Goal: Task Accomplishment & Management: Use online tool/utility

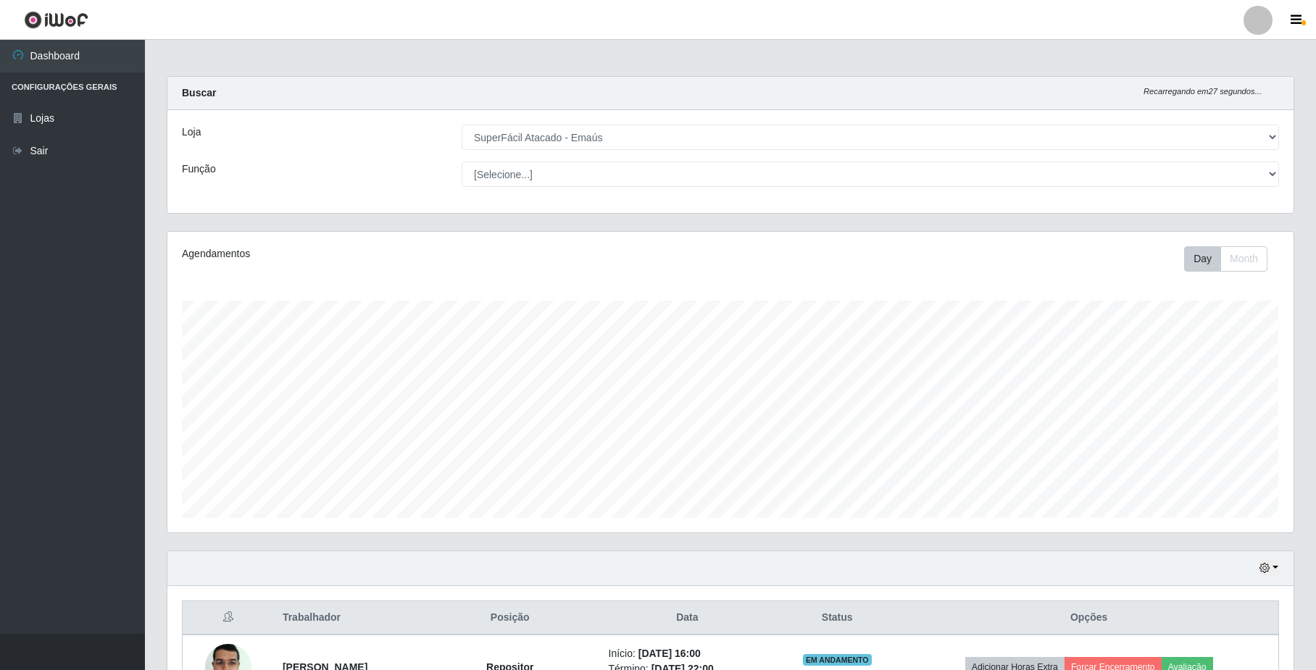
select select "407"
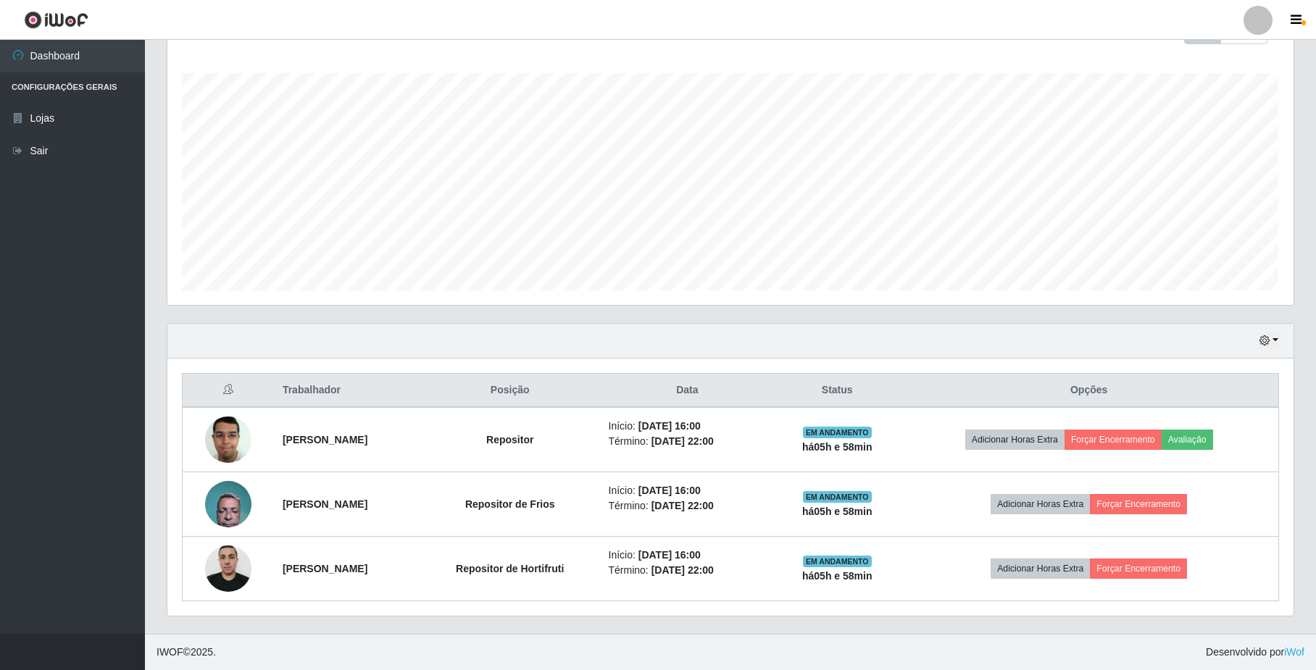
click at [1131, 499] on button "Forçar Encerramento" at bounding box center [1138, 504] width 97 height 20
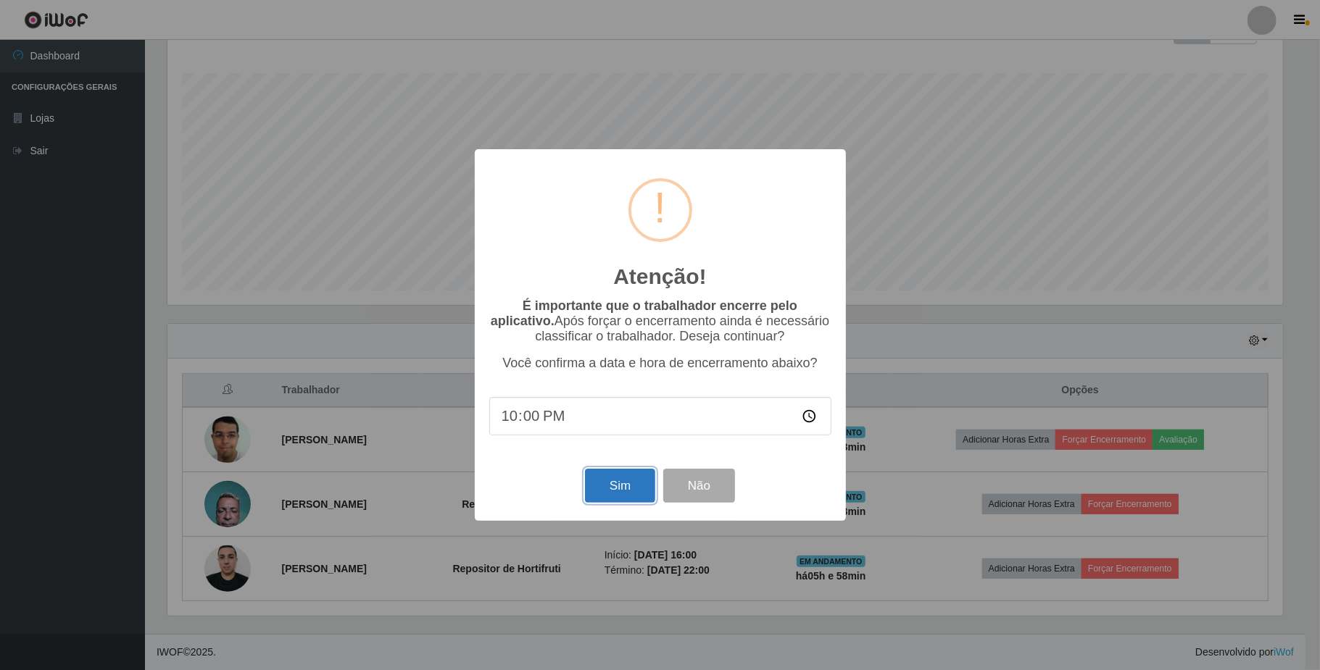
click at [630, 502] on button "Sim" at bounding box center [620, 486] width 70 height 34
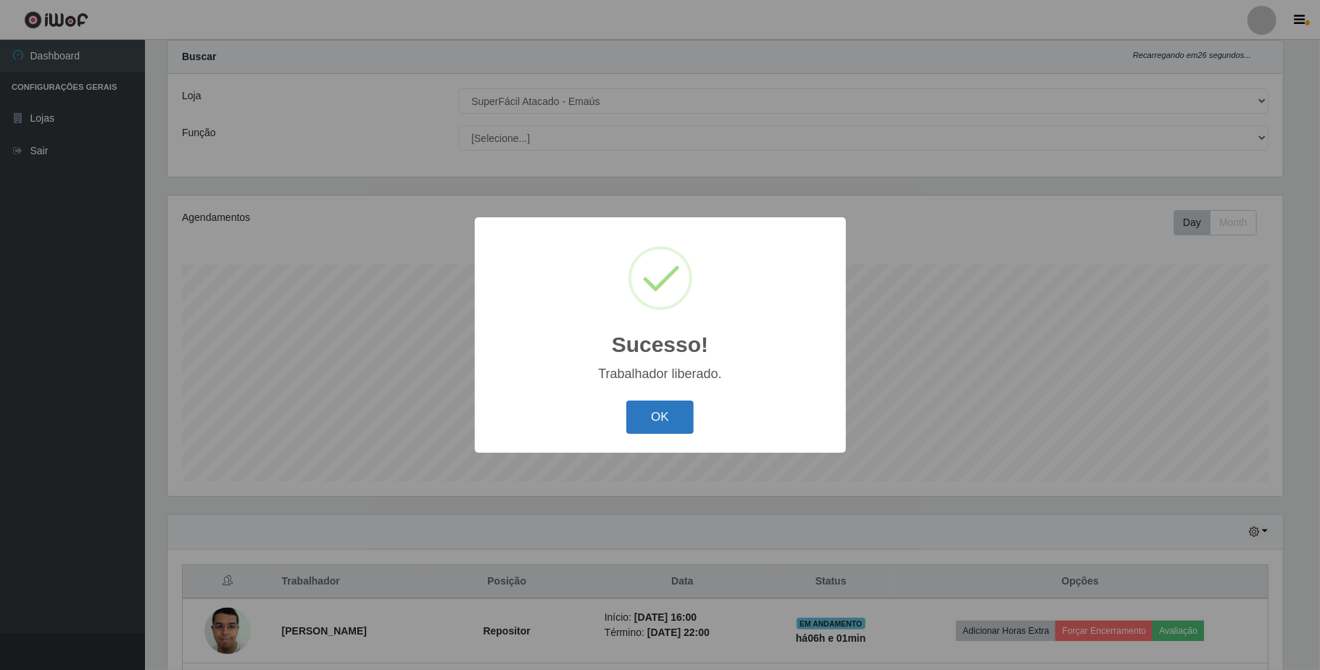
click at [676, 406] on button "OK" at bounding box center [659, 418] width 67 height 34
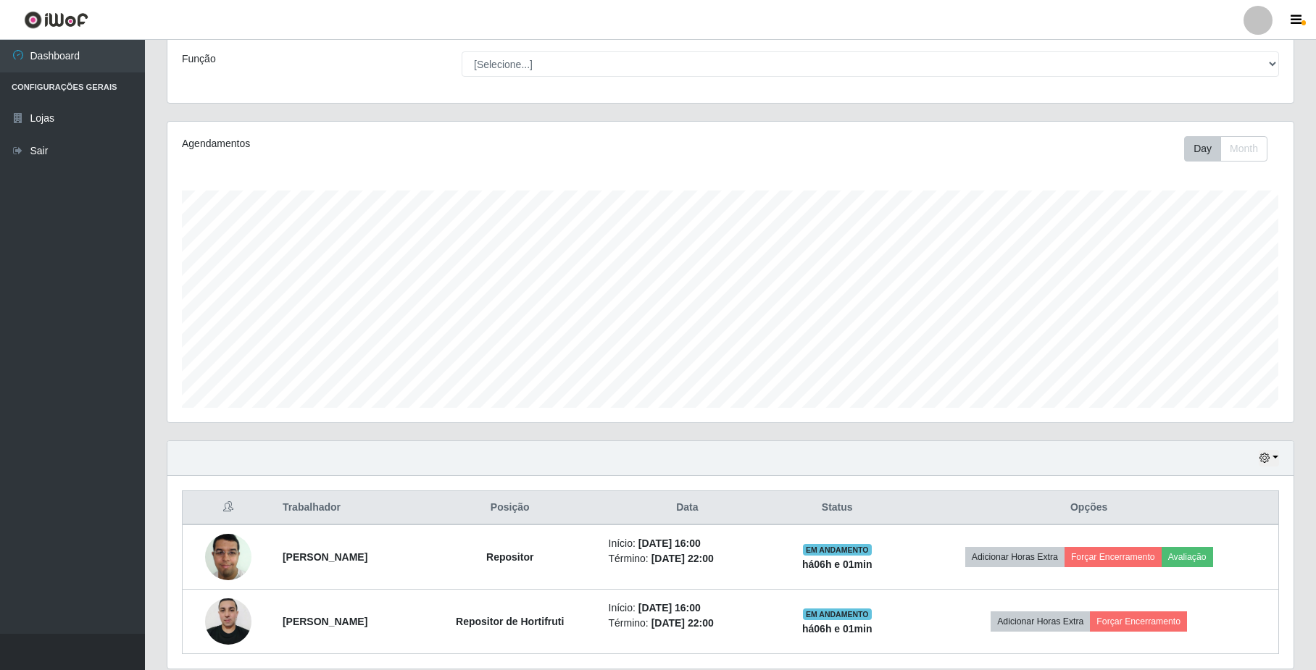
scroll to position [166, 0]
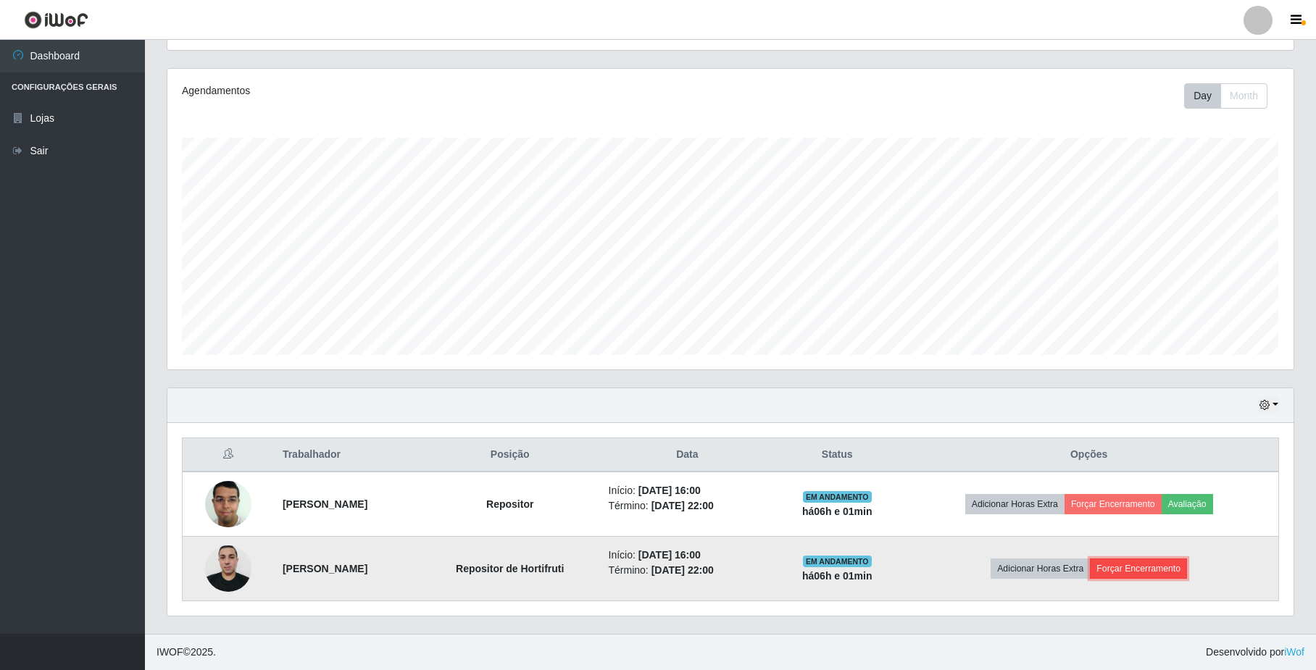
click at [1152, 571] on button "Forçar Encerramento" at bounding box center [1138, 569] width 97 height 20
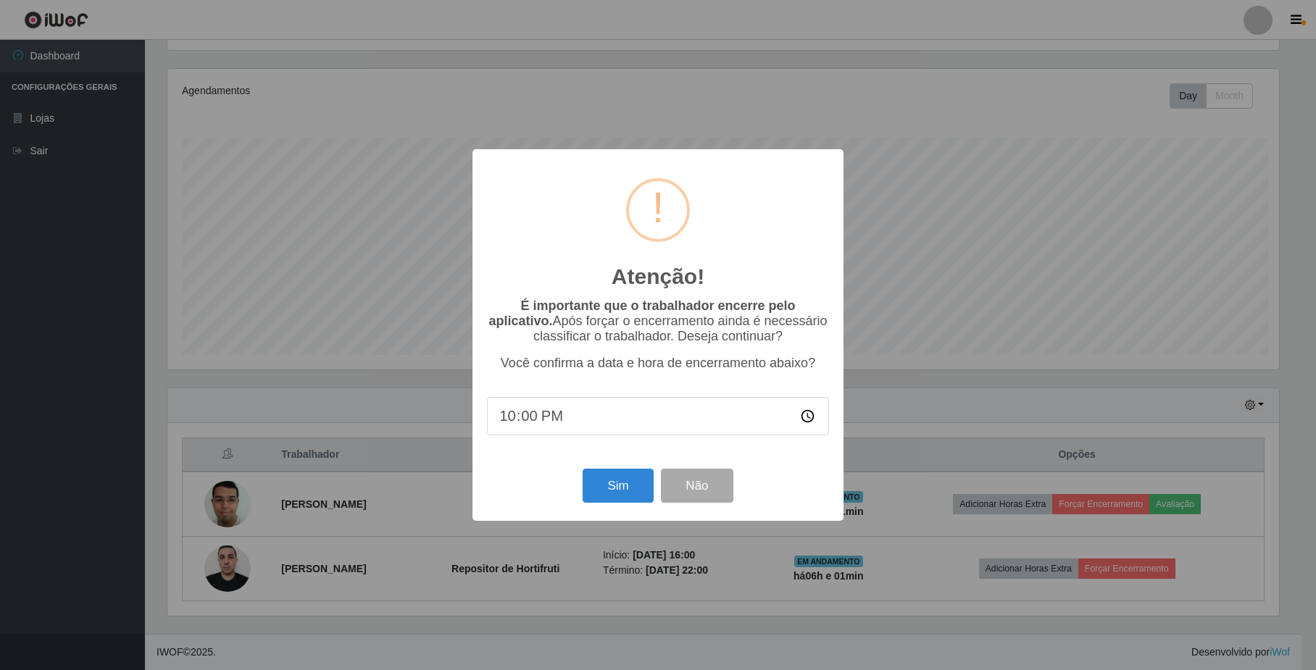
scroll to position [302, 1115]
click at [622, 494] on button "Sim" at bounding box center [620, 486] width 70 height 34
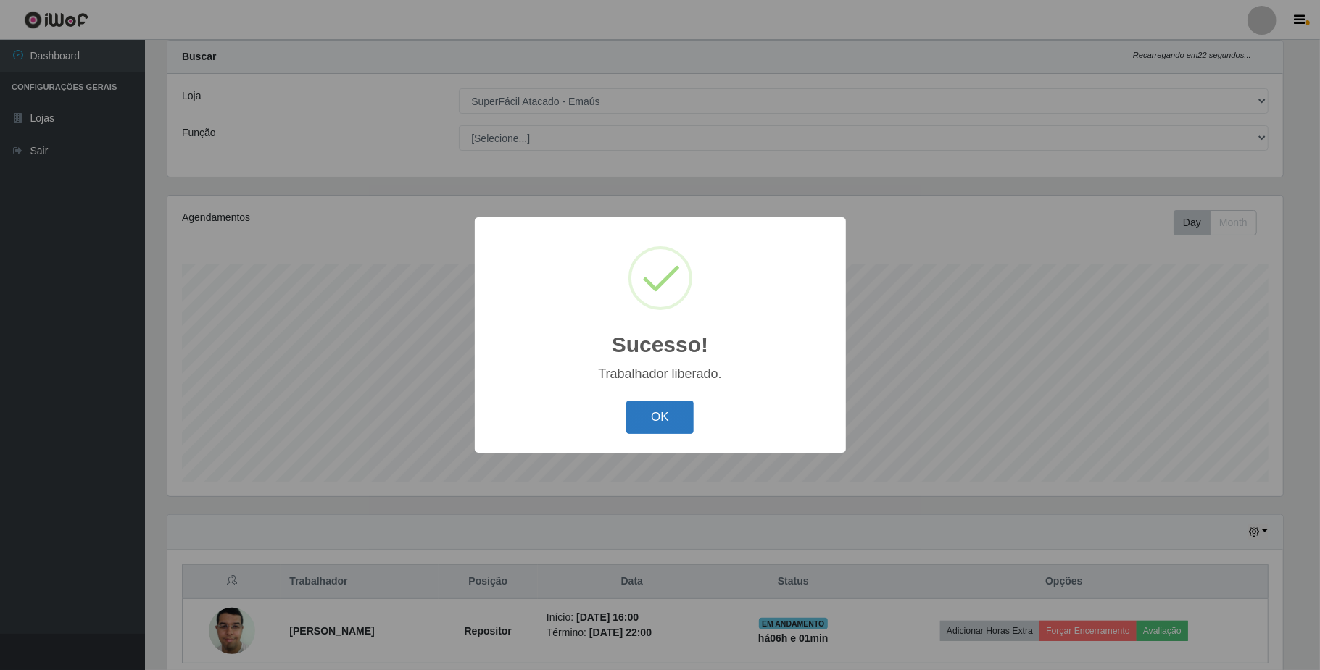
click at [639, 417] on button "OK" at bounding box center [659, 418] width 67 height 34
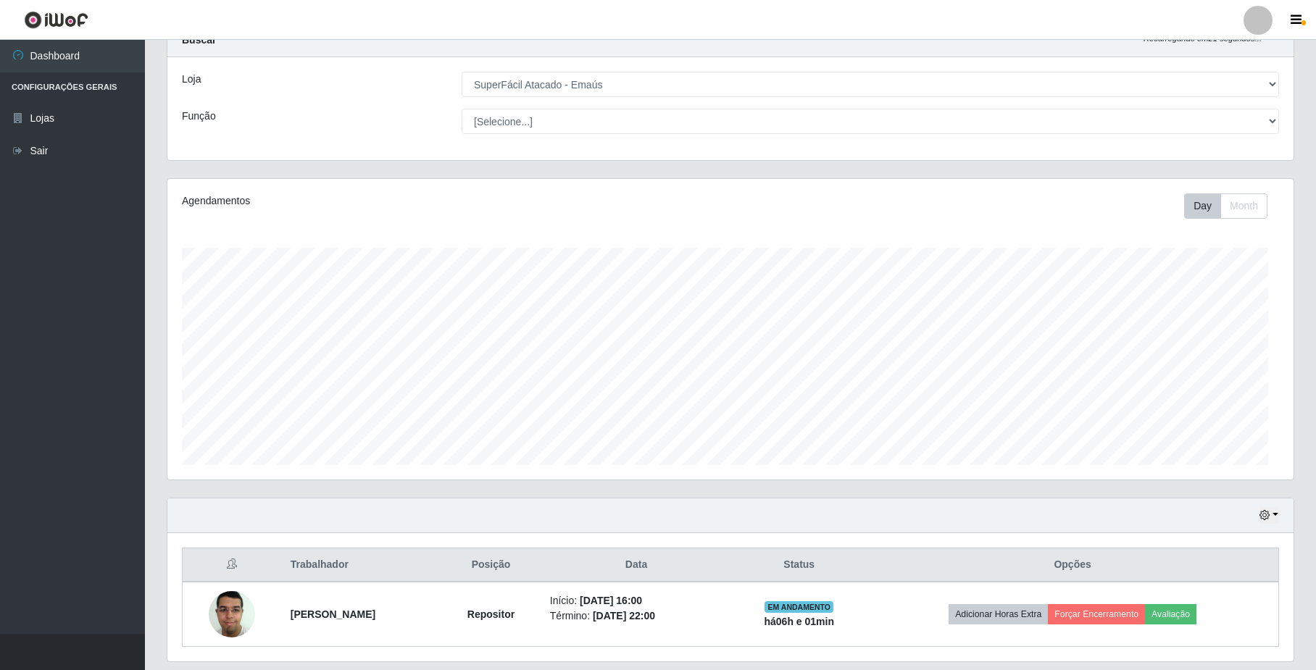
scroll to position [101, 0]
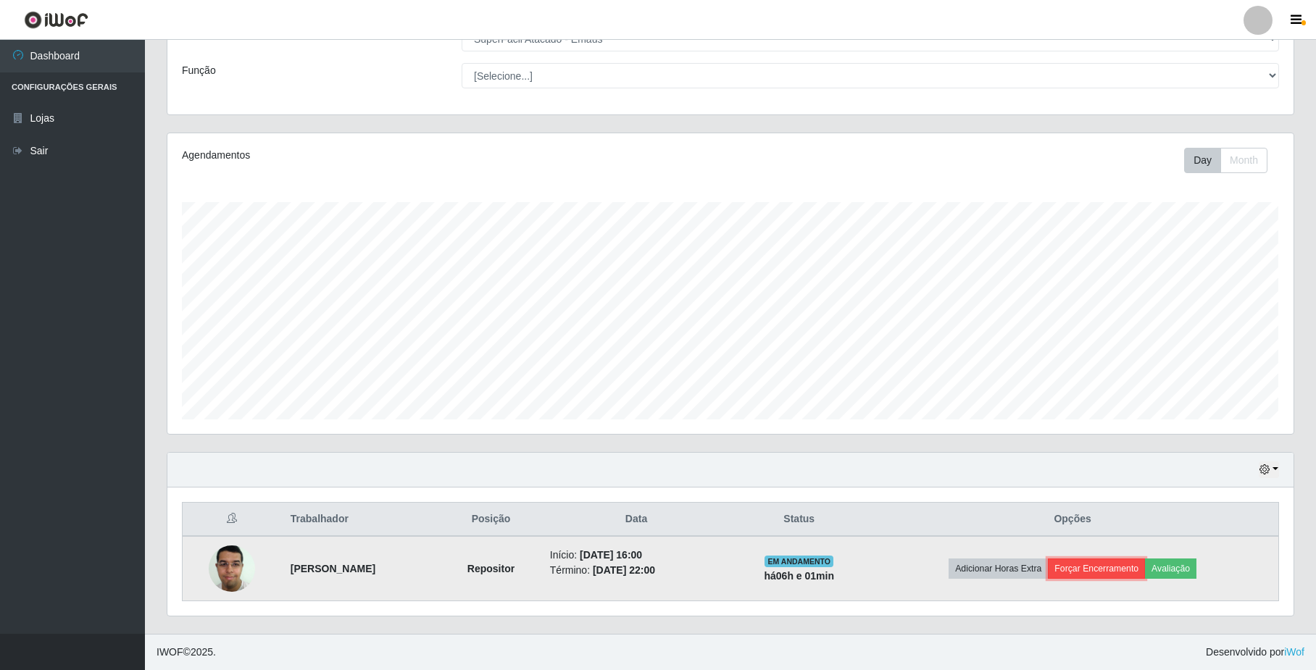
click at [1128, 561] on button "Forçar Encerramento" at bounding box center [1096, 569] width 97 height 20
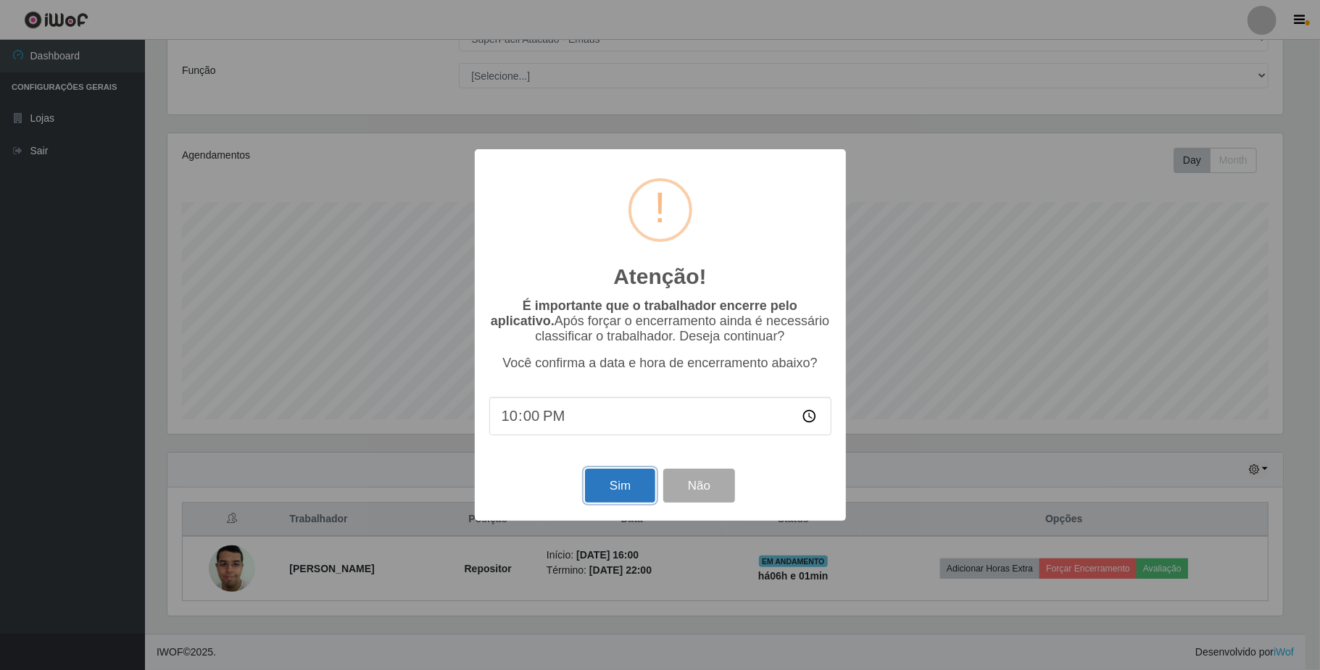
click at [632, 503] on button "Sim" at bounding box center [620, 486] width 70 height 34
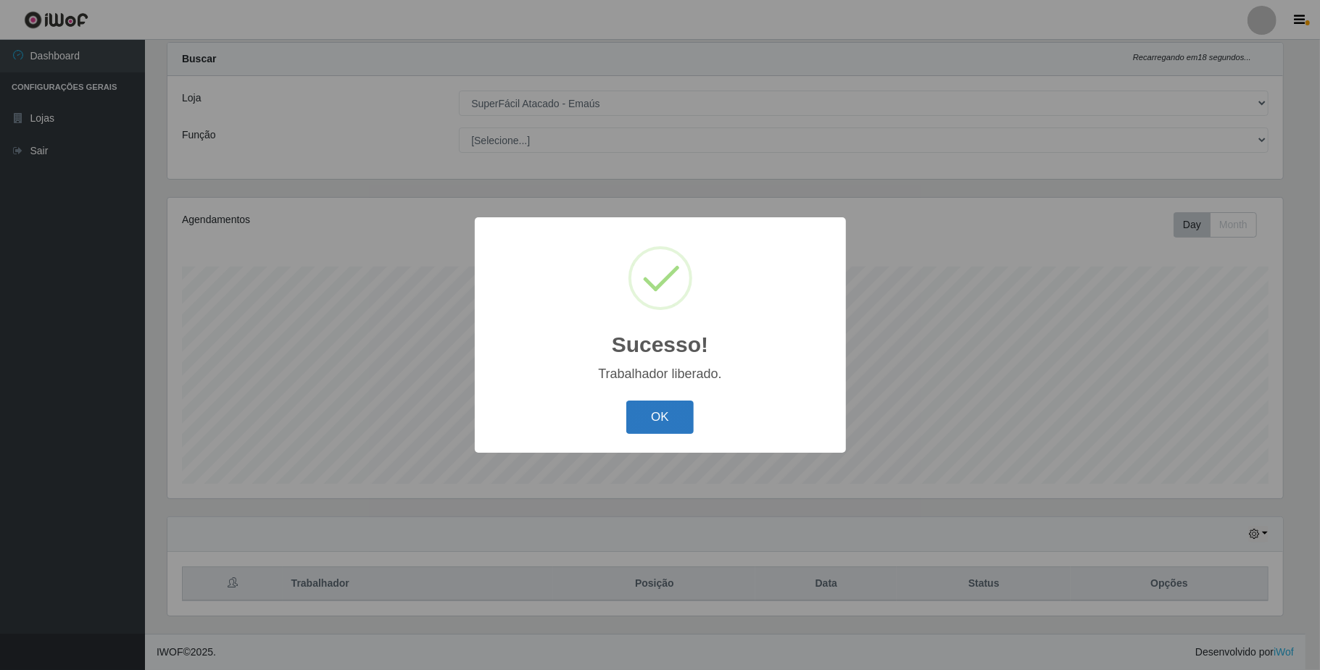
click at [683, 432] on button "OK" at bounding box center [659, 418] width 67 height 34
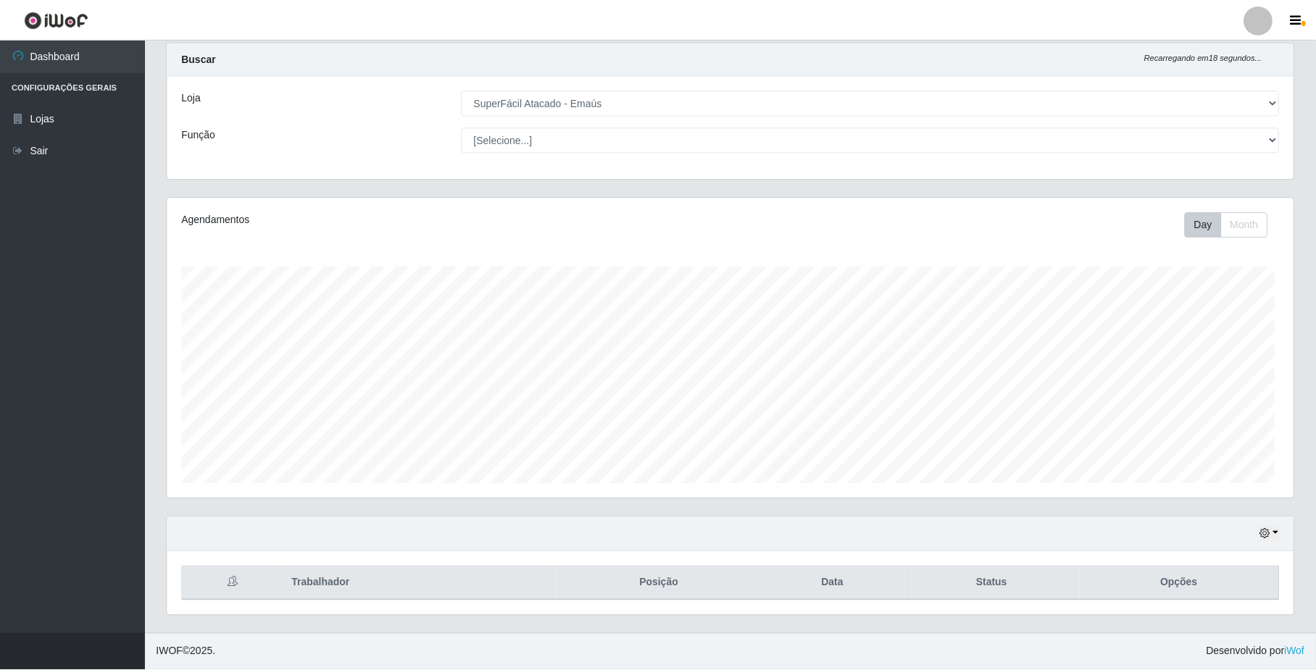
scroll to position [302, 1126]
